Goal: Task Accomplishment & Management: Use online tool/utility

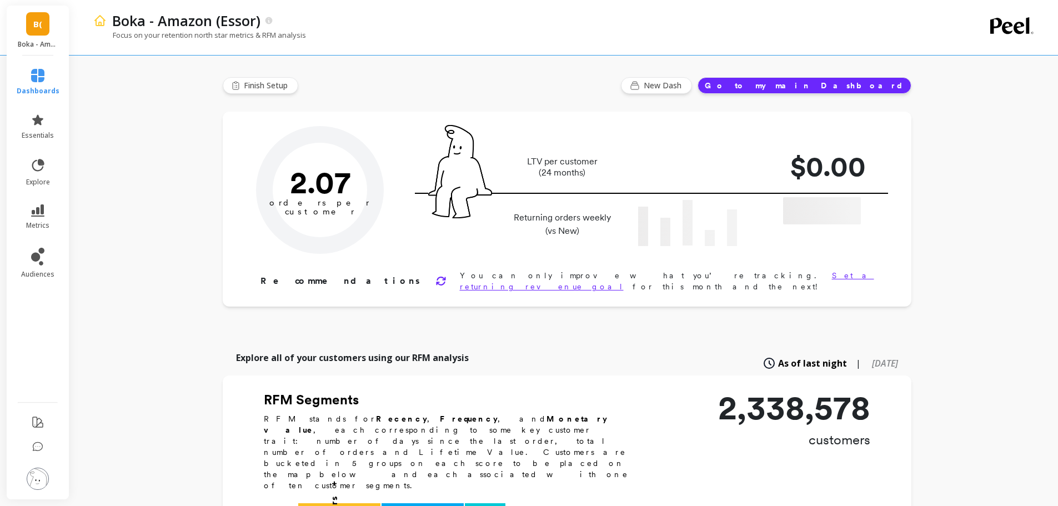
type input "Champions"
type input "264680"
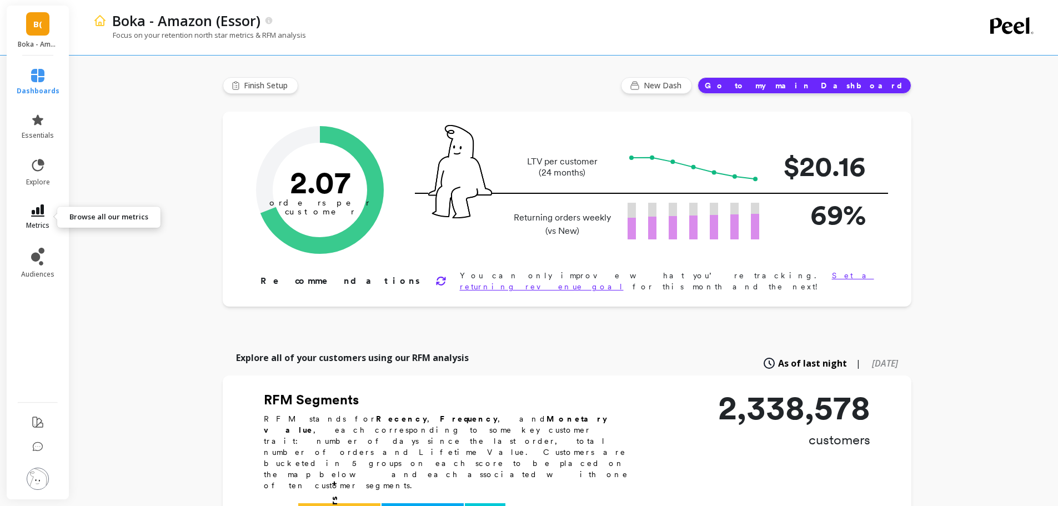
click at [32, 213] on icon at bounding box center [37, 210] width 13 height 12
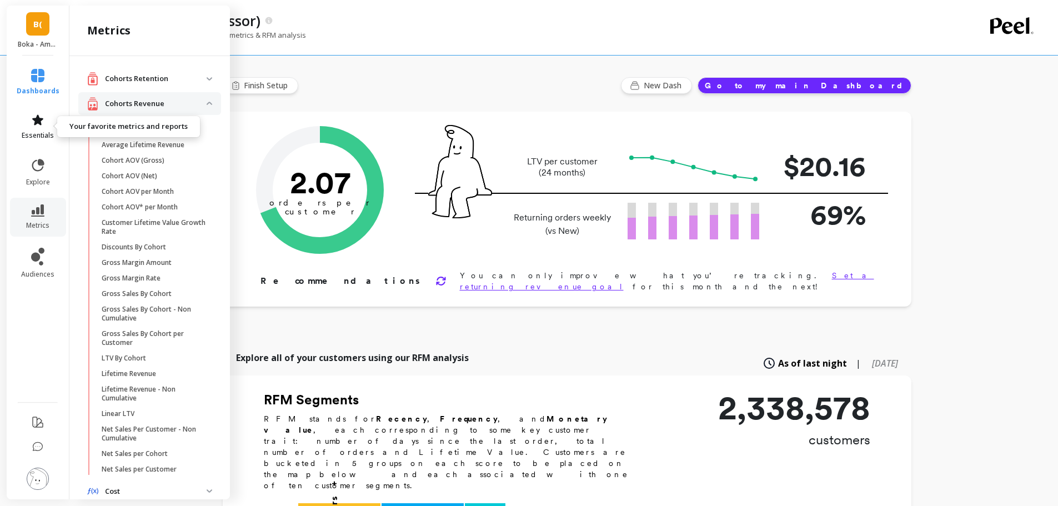
click at [39, 123] on icon at bounding box center [37, 119] width 11 height 11
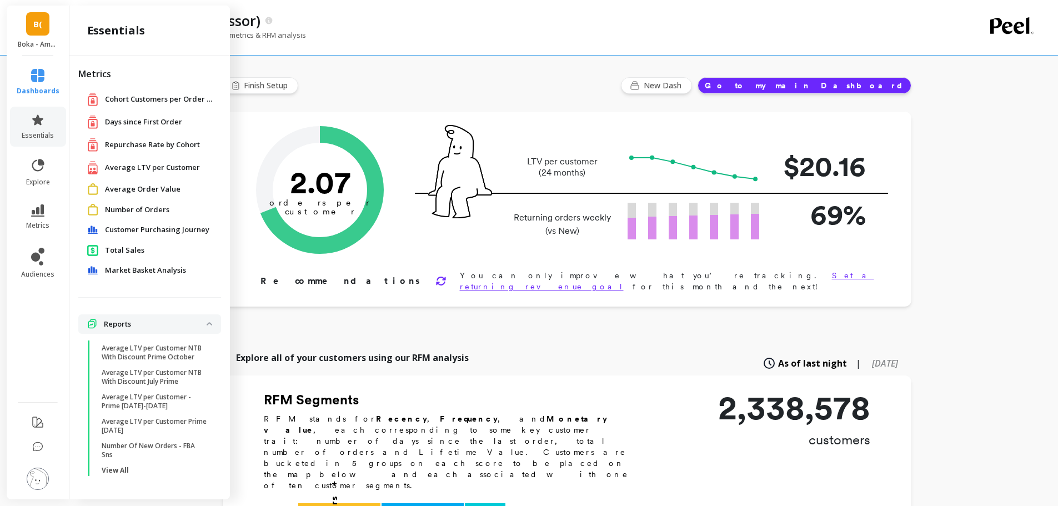
click at [140, 215] on div "Number of Orders" at bounding box center [149, 210] width 125 height 12
click at [138, 209] on span "Number of Orders" at bounding box center [137, 209] width 64 height 11
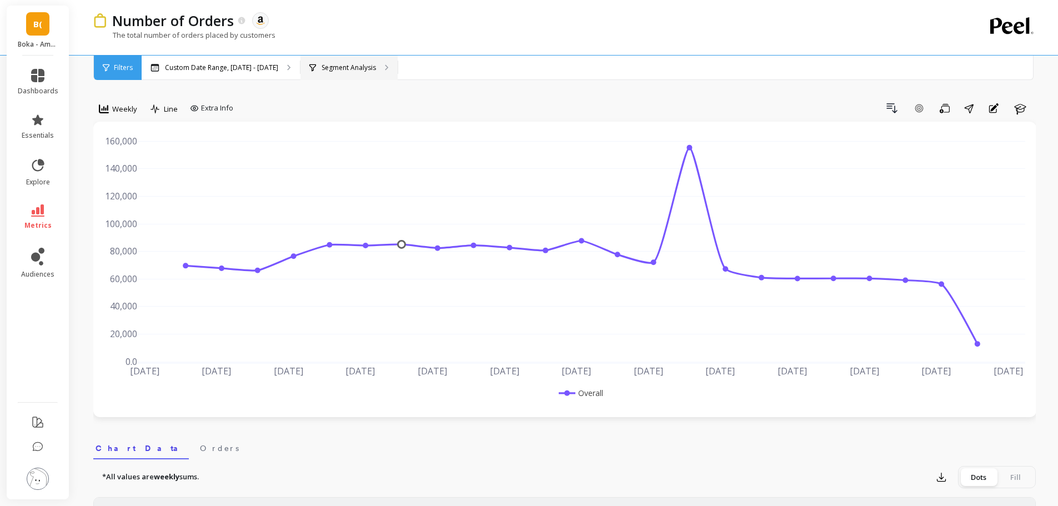
click at [330, 67] on p "Segment Analysis" at bounding box center [348, 67] width 54 height 9
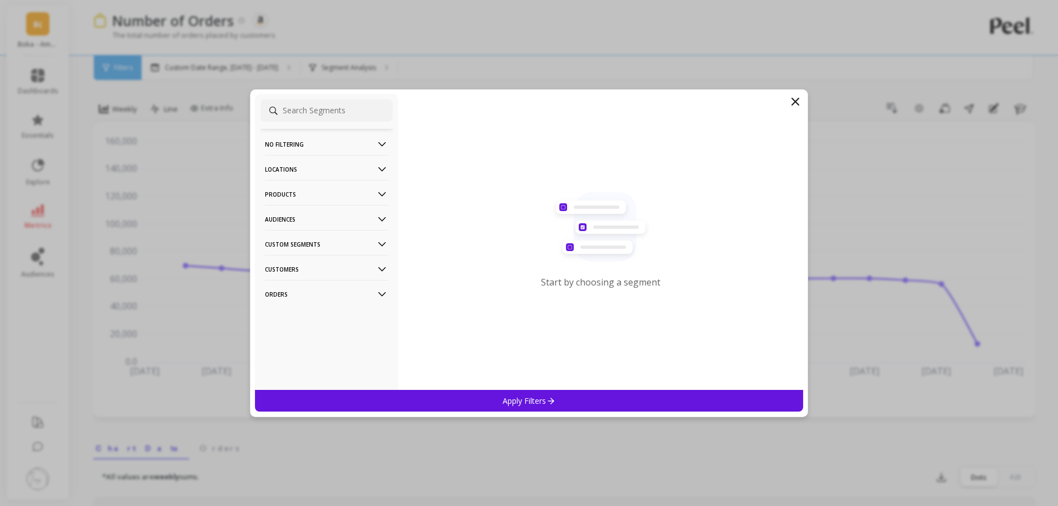
click at [300, 171] on p "Locations" at bounding box center [326, 169] width 123 height 28
click at [290, 207] on p "Countries" at bounding box center [283, 210] width 33 height 10
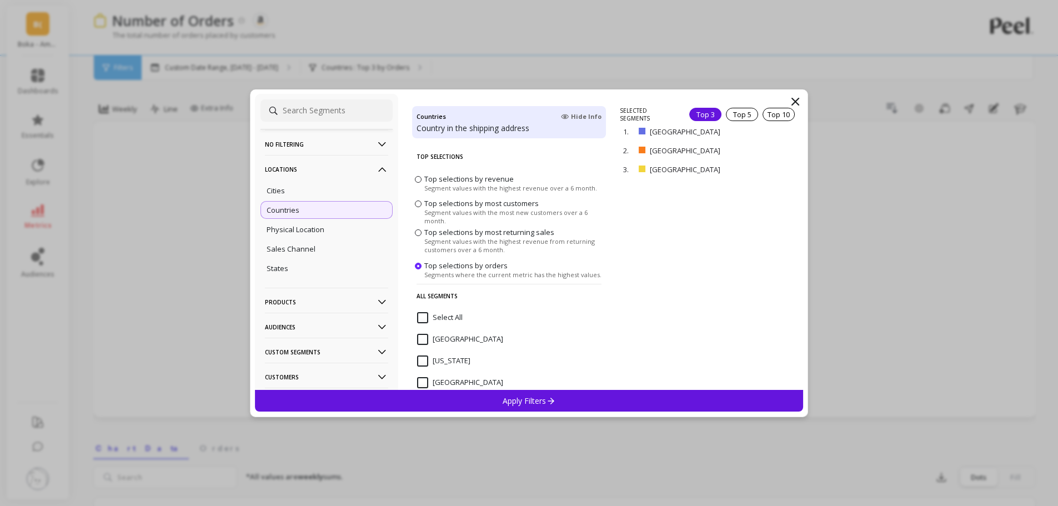
click at [796, 99] on icon at bounding box center [794, 101] width 13 height 13
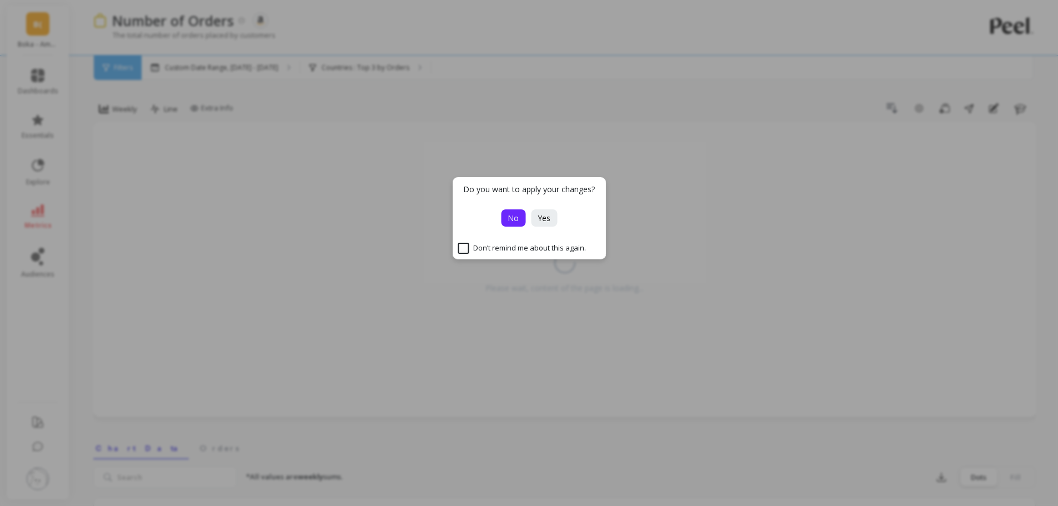
click at [510, 217] on span "No" at bounding box center [512, 218] width 11 height 11
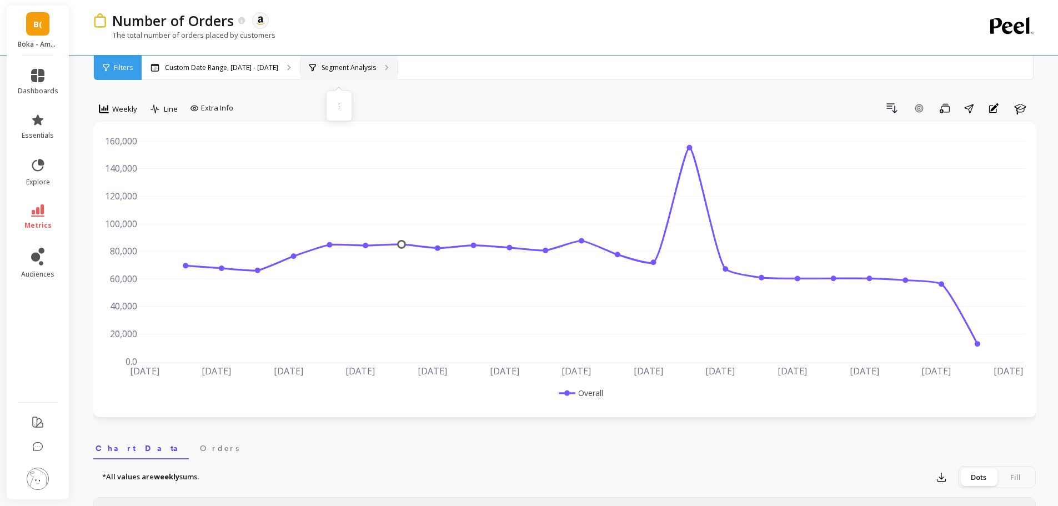
click at [328, 69] on p "Segment Analysis" at bounding box center [348, 67] width 54 height 9
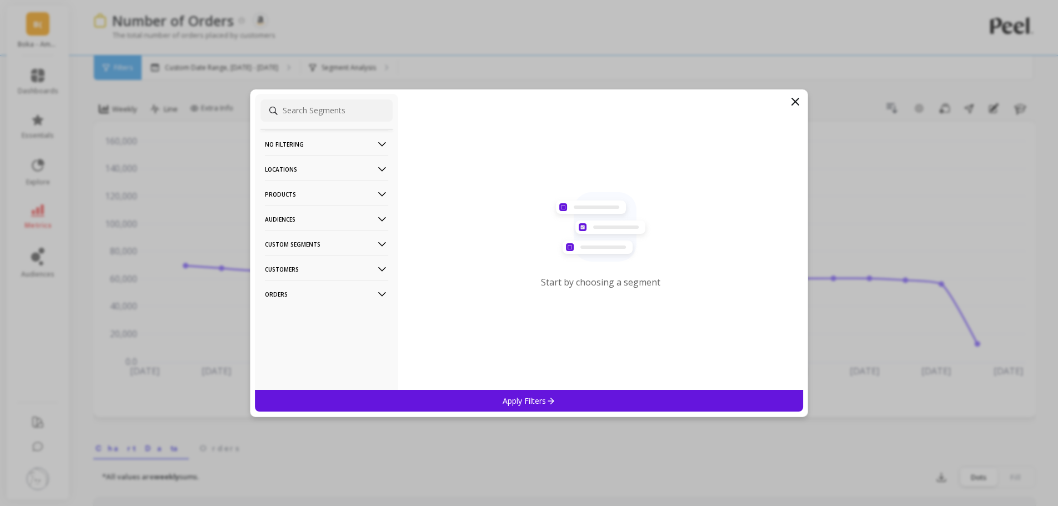
click at [303, 169] on p "Locations" at bounding box center [326, 169] width 123 height 28
click at [793, 99] on icon at bounding box center [795, 101] width 7 height 7
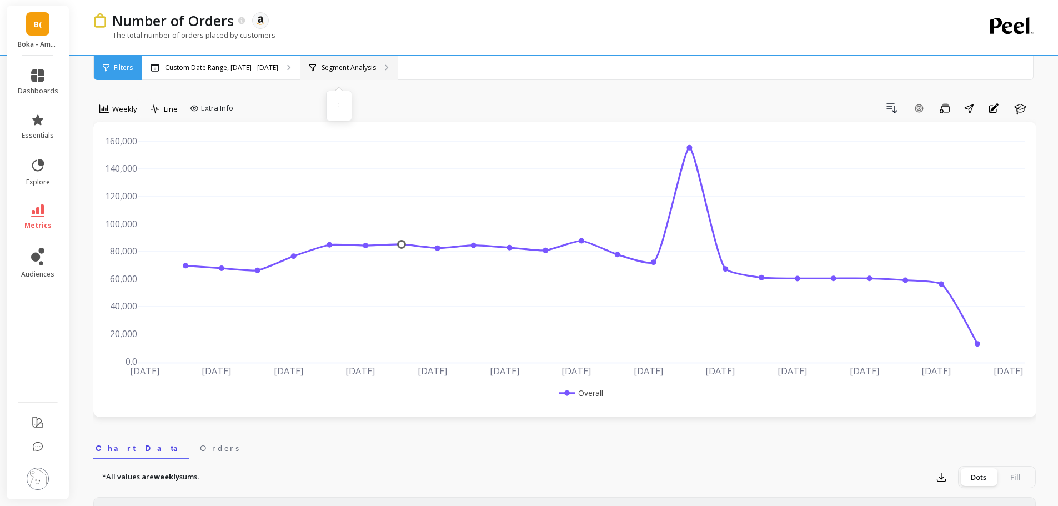
click at [309, 72] on div "Segment Analysis :" at bounding box center [348, 68] width 97 height 24
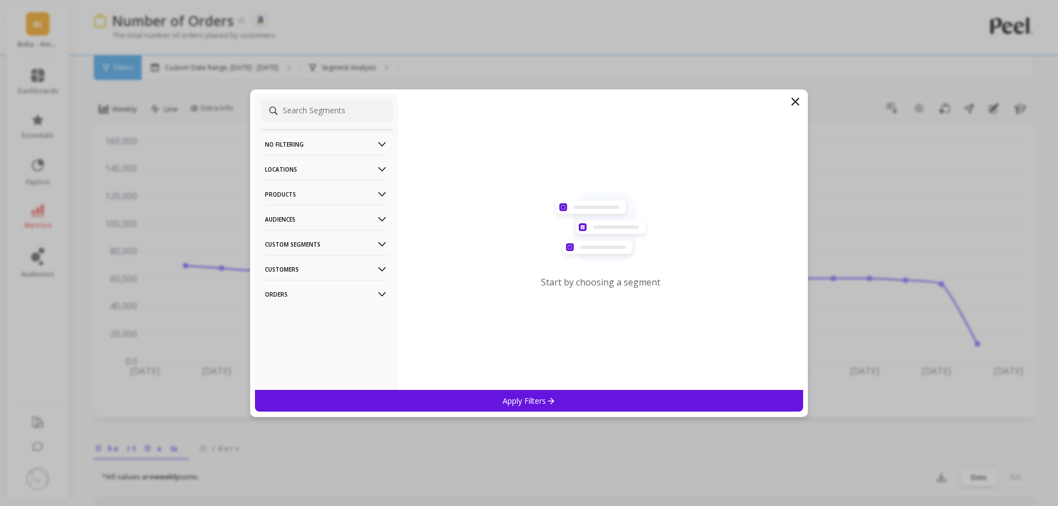
click at [274, 172] on p "Locations" at bounding box center [326, 169] width 123 height 28
click at [284, 210] on p "Countries" at bounding box center [283, 210] width 33 height 10
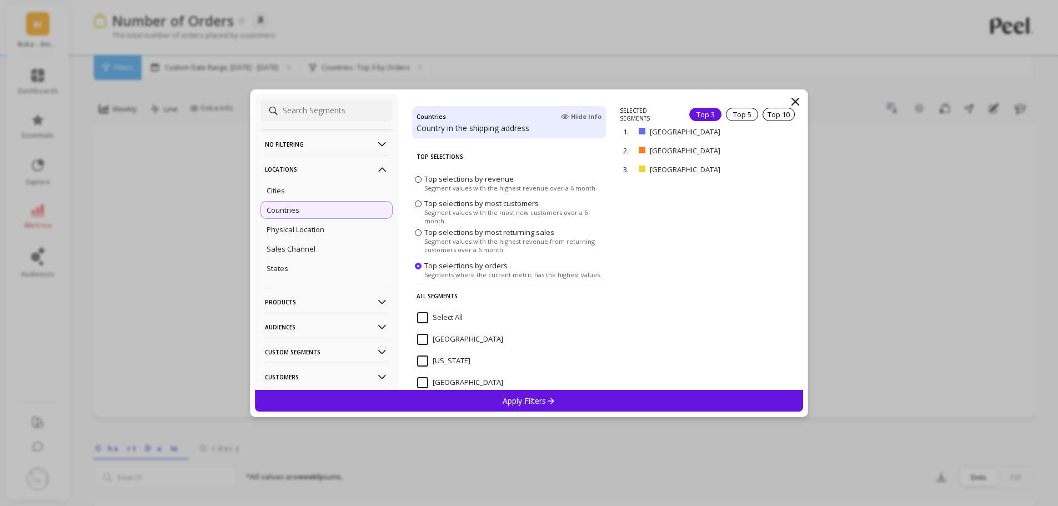
click at [799, 104] on icon at bounding box center [794, 101] width 13 height 13
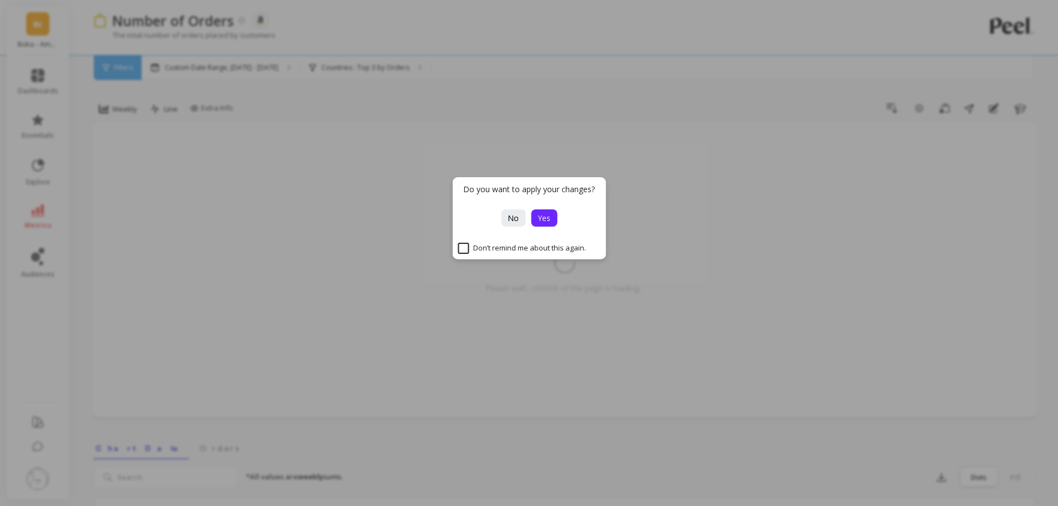
click at [545, 223] on span "Yes" at bounding box center [543, 218] width 13 height 11
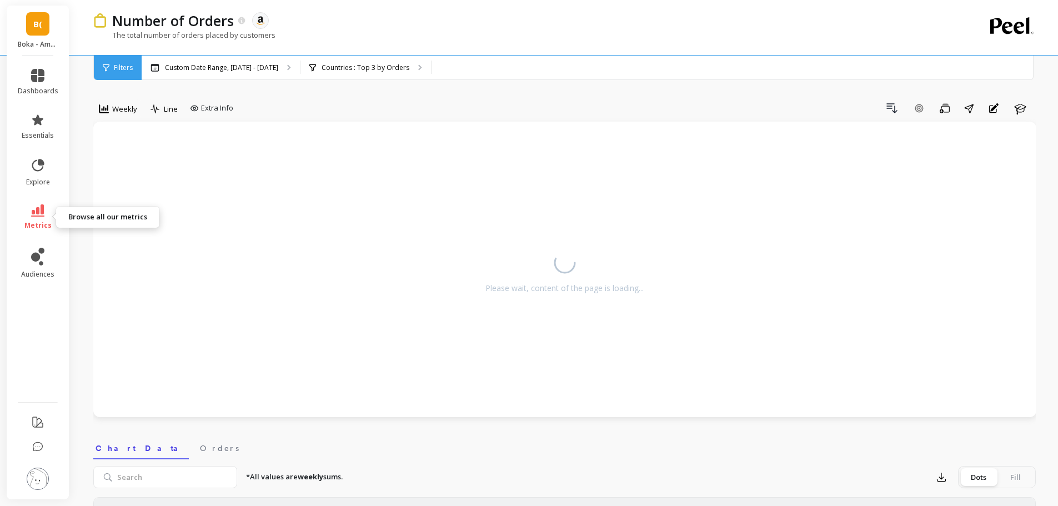
click at [37, 210] on icon at bounding box center [37, 210] width 13 height 12
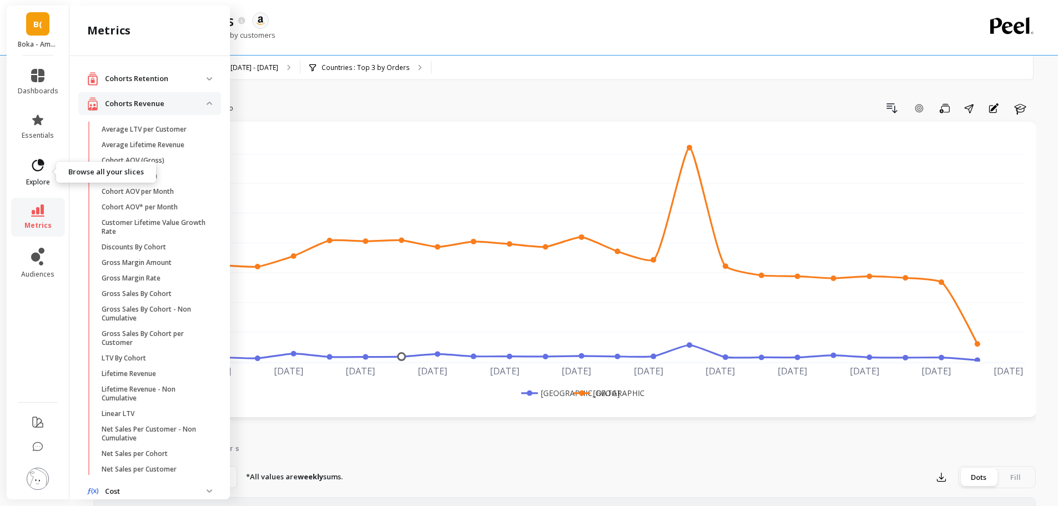
click at [38, 169] on icon at bounding box center [38, 166] width 16 height 16
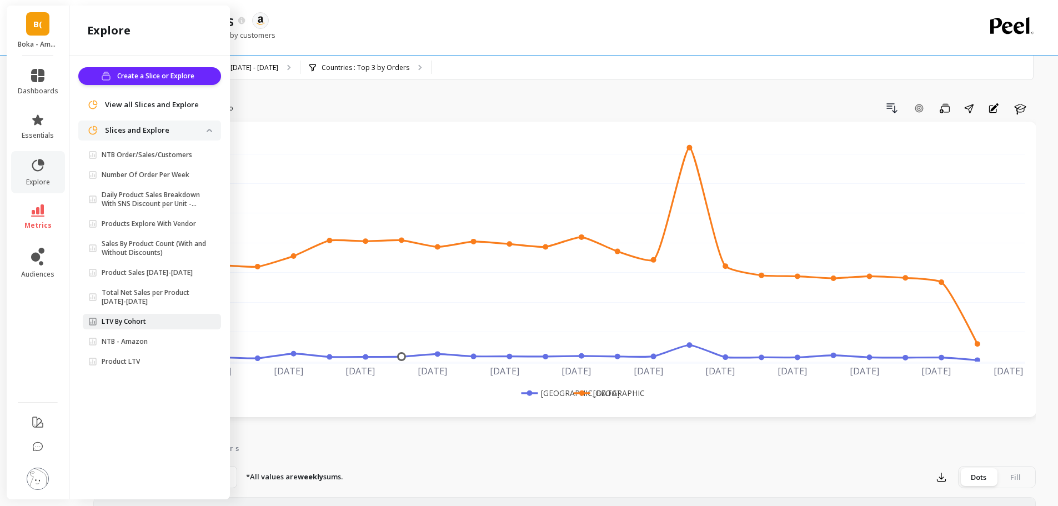
click at [117, 319] on p "LTV By Cohort" at bounding box center [124, 321] width 44 height 9
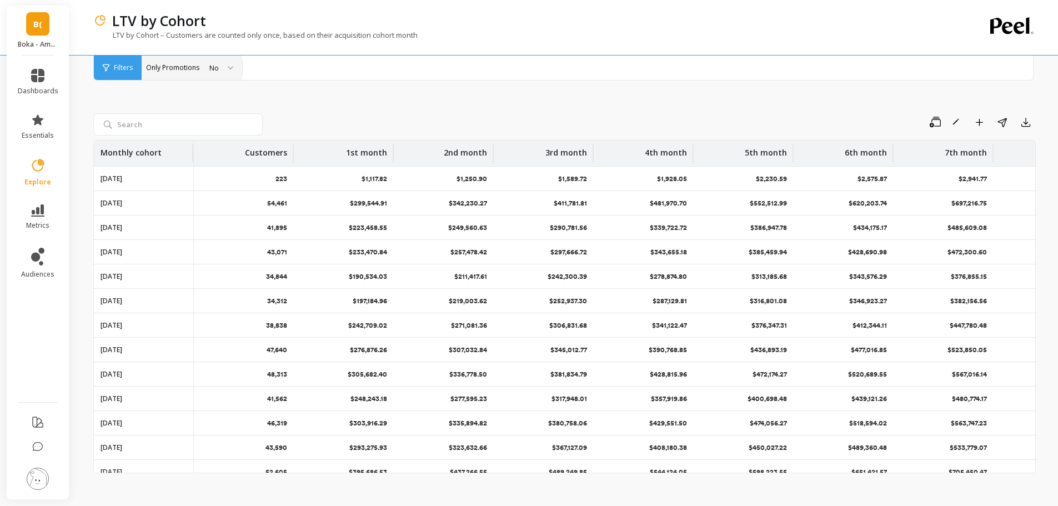
click at [210, 66] on div "No" at bounding box center [213, 68] width 9 height 11
click at [195, 71] on label "Only Promotions" at bounding box center [172, 67] width 53 height 9
click at [224, 72] on div at bounding box center [226, 68] width 13 height 24
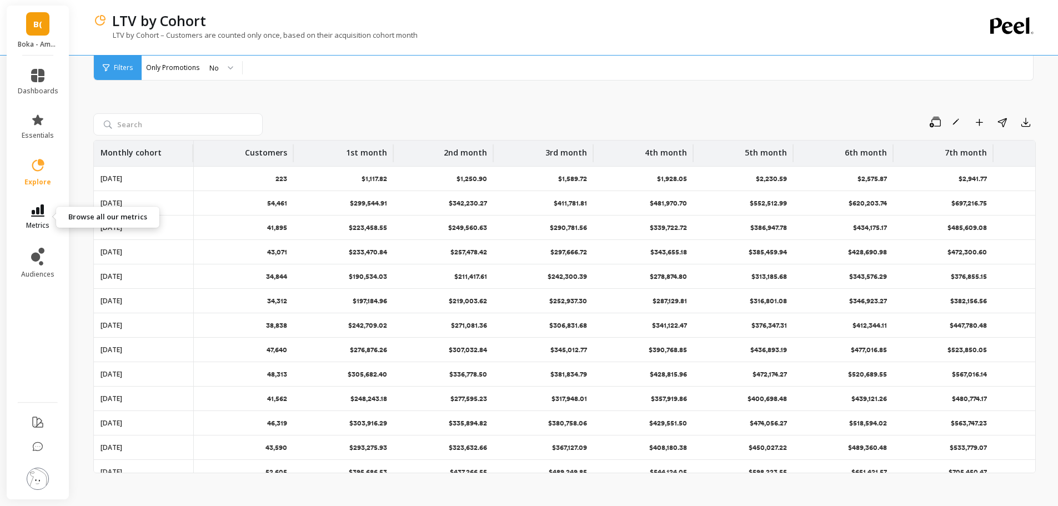
click at [37, 213] on icon at bounding box center [37, 210] width 13 height 12
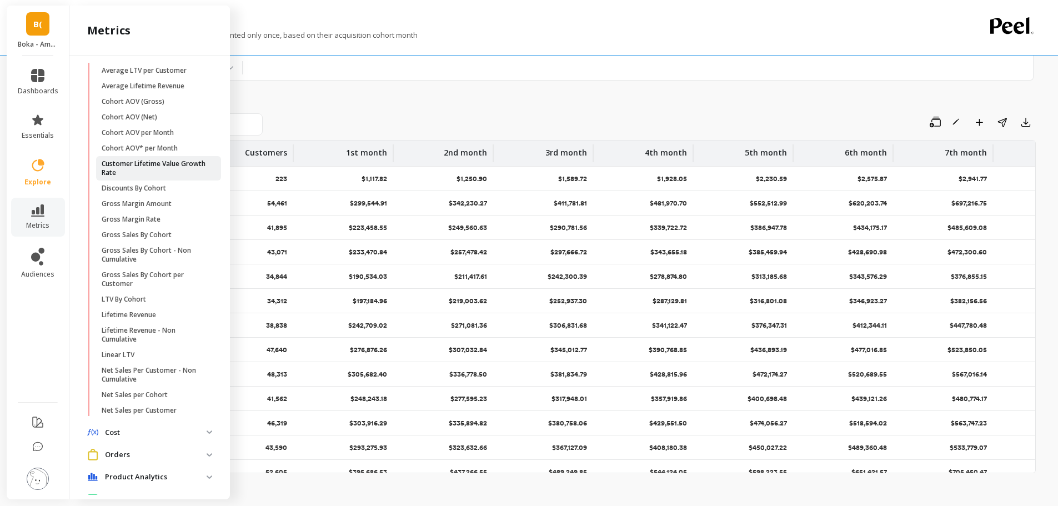
scroll to position [64, 0]
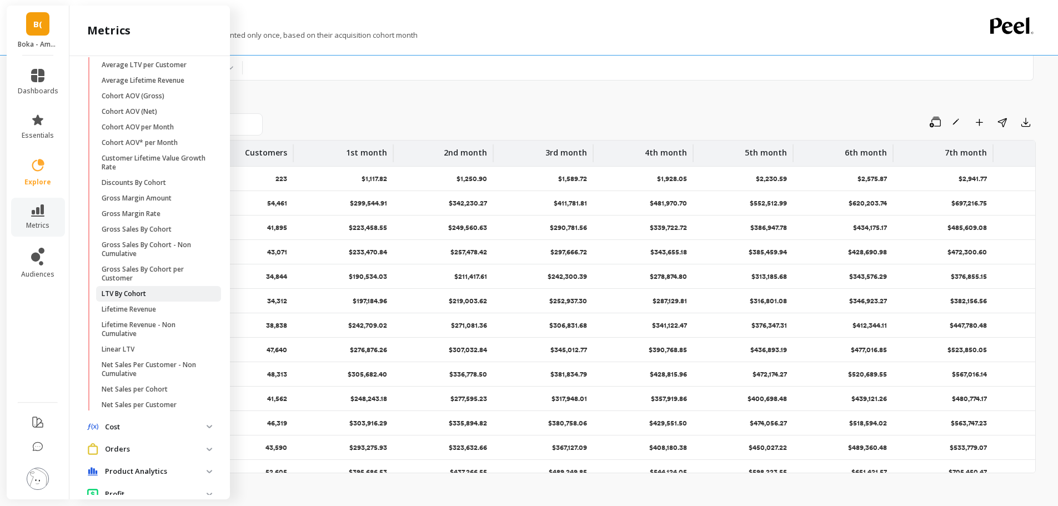
click at [135, 291] on p "LTV By Cohort" at bounding box center [124, 293] width 44 height 9
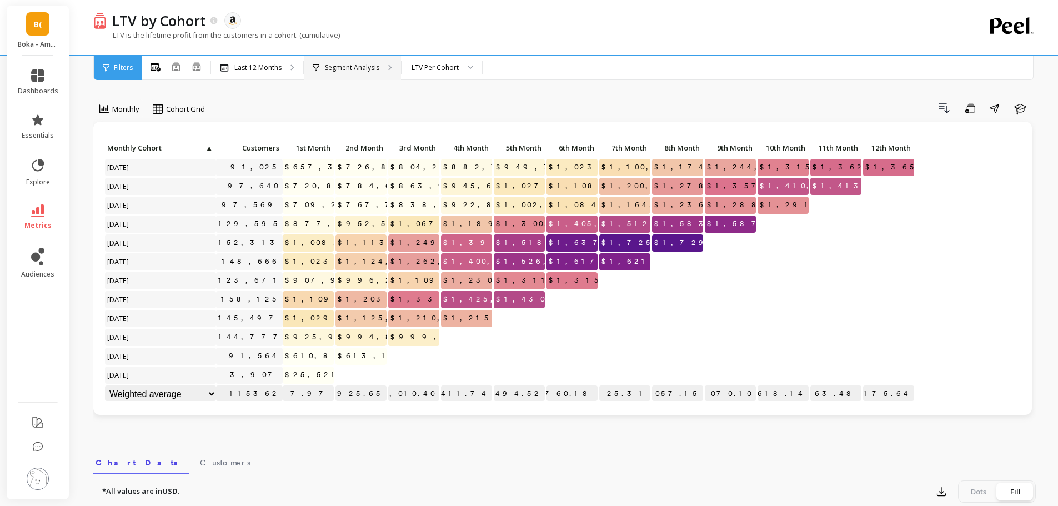
click at [384, 68] on div "Segment Analysis" at bounding box center [352, 68] width 97 height 24
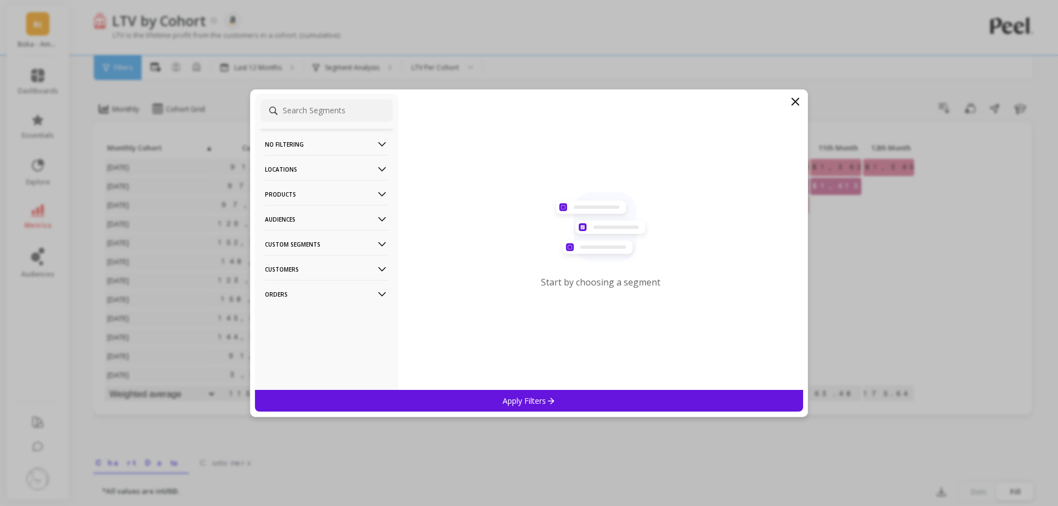
click at [322, 170] on p "Locations" at bounding box center [326, 169] width 123 height 28
click at [303, 204] on div "Countries" at bounding box center [326, 210] width 132 height 18
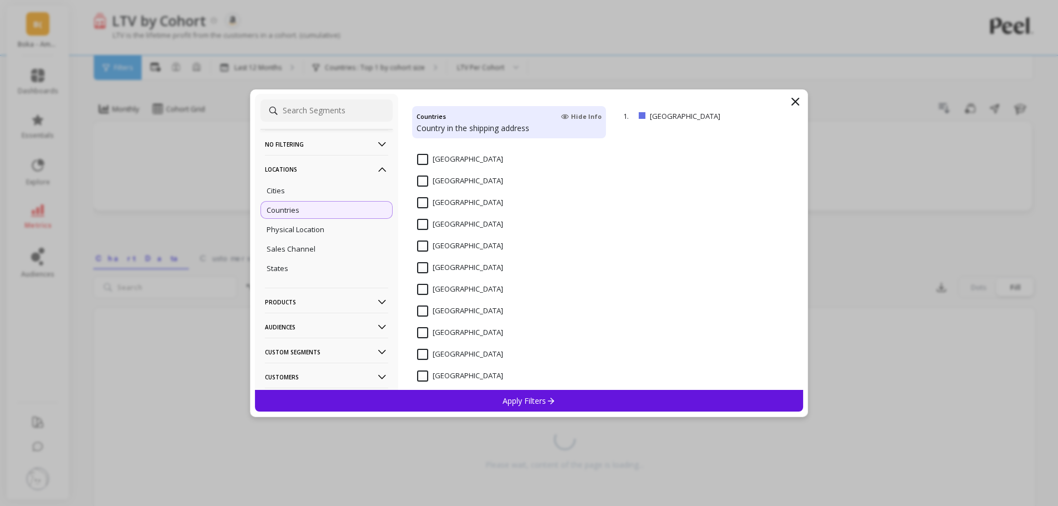
scroll to position [309, 0]
click at [423, 207] on input "Canada" at bounding box center [460, 203] width 86 height 11
click at [536, 398] on p "Apply Filters" at bounding box center [528, 400] width 53 height 11
